Goal: Task Accomplishment & Management: Complete application form

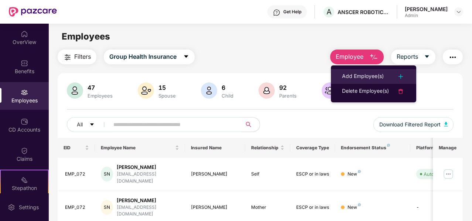
click at [361, 73] on div "Add Employee(s)" at bounding box center [363, 76] width 42 height 9
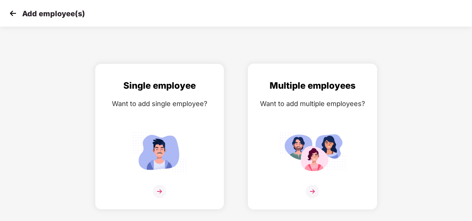
click at [312, 192] on img at bounding box center [312, 191] width 13 height 13
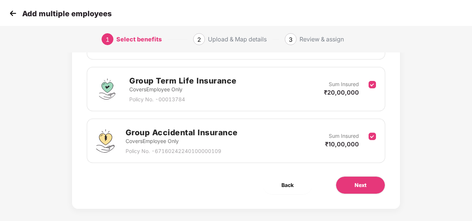
scroll to position [154, 0]
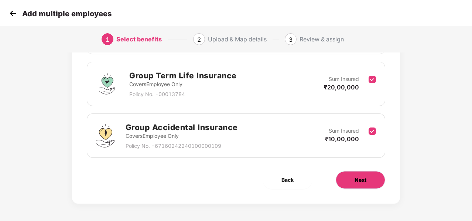
click at [355, 179] on span "Next" at bounding box center [360, 180] width 12 height 8
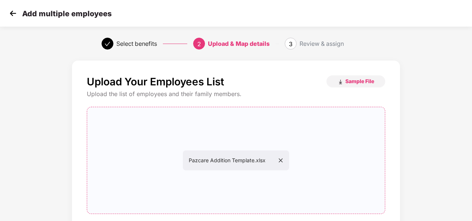
scroll to position [76, 0]
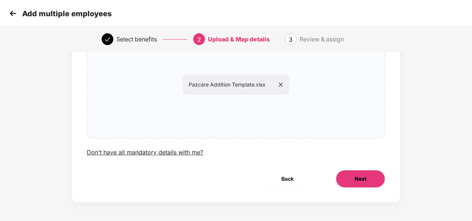
click at [359, 182] on span "Next" at bounding box center [360, 179] width 12 height 8
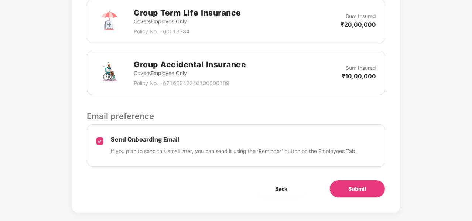
scroll to position [301, 0]
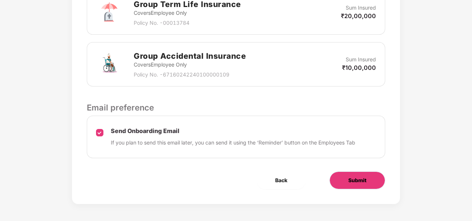
click at [342, 178] on button "Submit" at bounding box center [357, 180] width 56 height 18
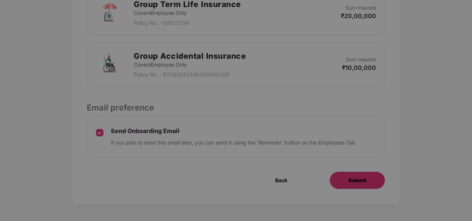
scroll to position [0, 0]
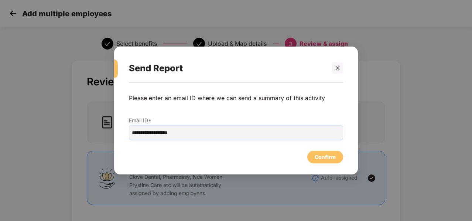
drag, startPoint x: 151, startPoint y: 134, endPoint x: 123, endPoint y: 132, distance: 28.8
click at [123, 132] on div "**********" at bounding box center [236, 125] width 244 height 84
type input "**********"
click at [316, 159] on div "Confirm" at bounding box center [324, 157] width 21 height 8
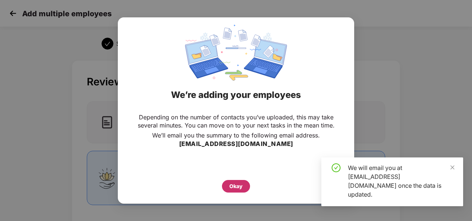
click at [238, 189] on div "Okay" at bounding box center [235, 186] width 13 height 8
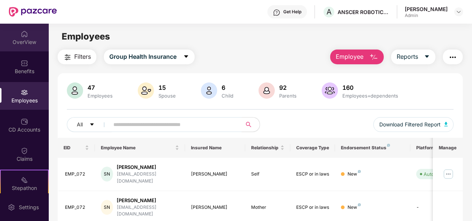
click at [21, 45] on div "OverView" at bounding box center [24, 38] width 49 height 28
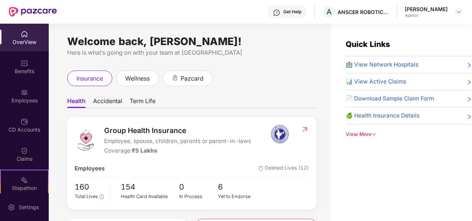
click at [297, 169] on span "Deleted Lives (12)" at bounding box center [283, 168] width 50 height 9
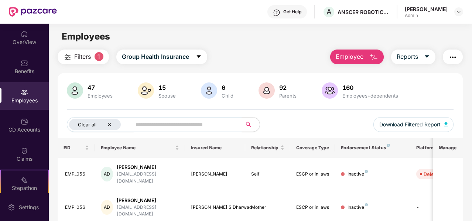
click at [109, 124] on icon "close" at bounding box center [109, 125] width 4 height 4
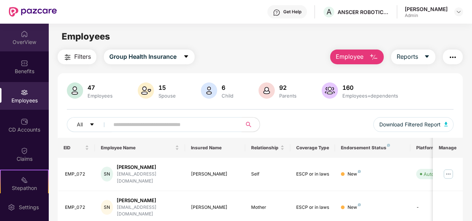
click at [31, 36] on div "OverView" at bounding box center [24, 38] width 49 height 28
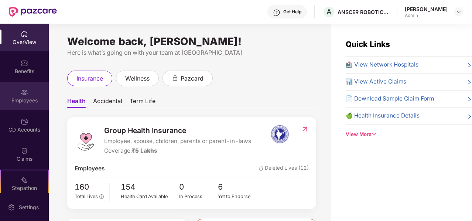
click at [22, 94] on img at bounding box center [24, 92] width 7 height 7
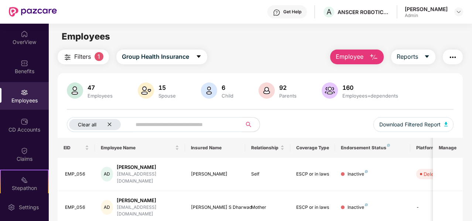
click at [112, 124] on div "Clear all" at bounding box center [95, 124] width 52 height 11
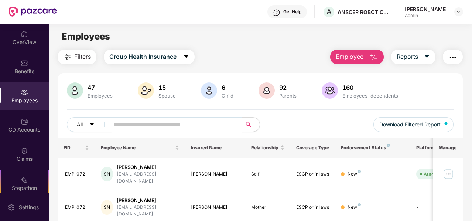
click at [95, 125] on button "All" at bounding box center [89, 124] width 45 height 15
